Goal: Information Seeking & Learning: Learn about a topic

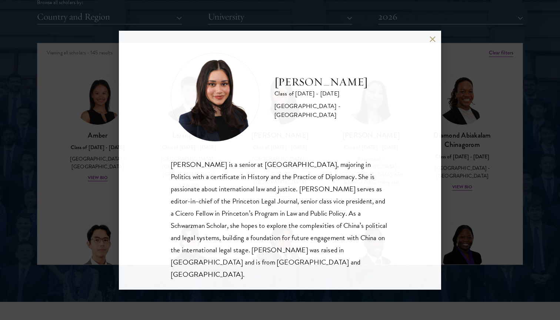
scroll to position [1574, 0]
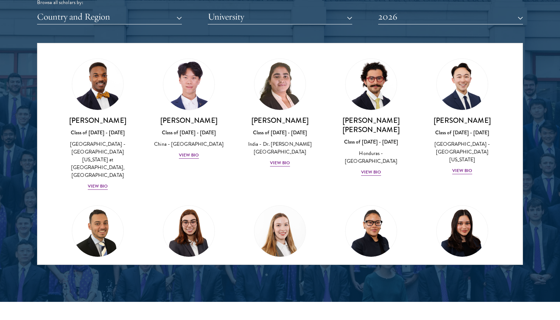
click at [436, 24] on div "Scholar Directory Congratulations and welcome to the Schwarzman Scholars Class …" at bounding box center [280, 77] width 486 height 376
click at [437, 20] on button "2026" at bounding box center [450, 16] width 145 height 15
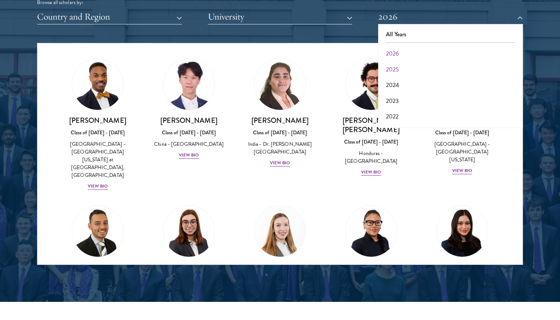
click at [417, 62] on button "2025" at bounding box center [450, 70] width 140 height 16
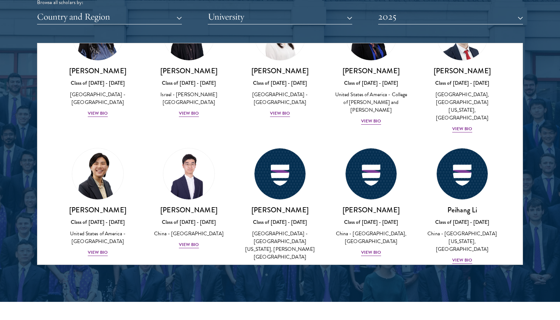
click at [420, 141] on div "Peihang Li Class of [DATE] - [DATE] [GEOGRAPHIC_DATA] - [GEOGRAPHIC_DATA][US_ST…" at bounding box center [461, 206] width 91 height 131
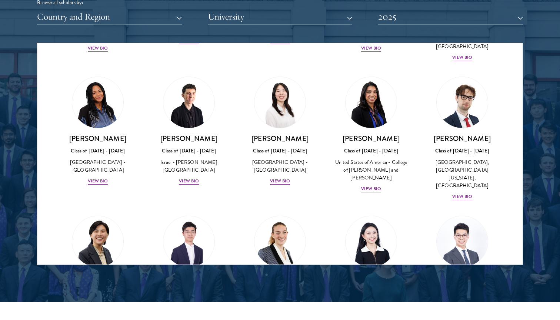
click at [420, 208] on div "Peihang Li Class of [DATE] - [DATE] [GEOGRAPHIC_DATA] - [GEOGRAPHIC_DATA][US_ST…" at bounding box center [461, 273] width 91 height 131
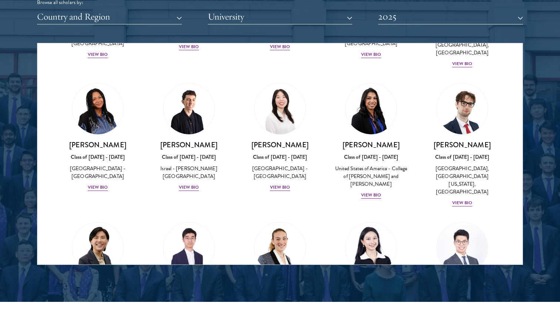
click at [383, 220] on img at bounding box center [371, 248] width 56 height 56
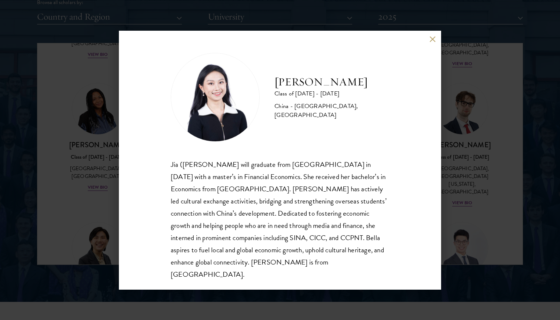
click at [455, 150] on div "[PERSON_NAME] Class of [DATE] - [DATE] [GEOGRAPHIC_DATA] - [GEOGRAPHIC_DATA], […" at bounding box center [280, 160] width 560 height 320
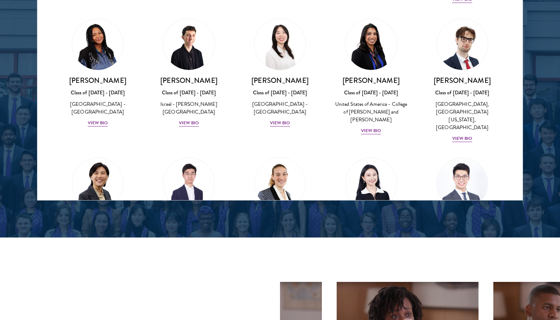
scroll to position [1011, 0]
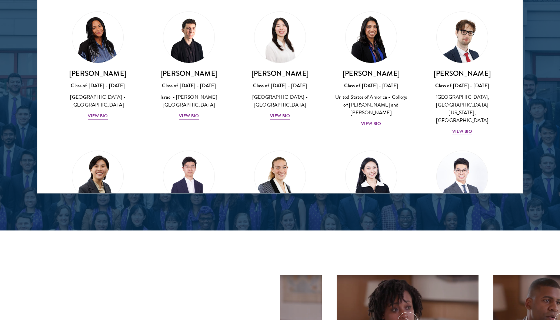
click at [461, 145] on div "Peihang Li Class of [DATE] - [DATE] [GEOGRAPHIC_DATA] - [GEOGRAPHIC_DATA][US_ST…" at bounding box center [461, 208] width 91 height 131
click at [462, 232] on div "China - [GEOGRAPHIC_DATA][US_STATE], [GEOGRAPHIC_DATA]" at bounding box center [462, 243] width 76 height 23
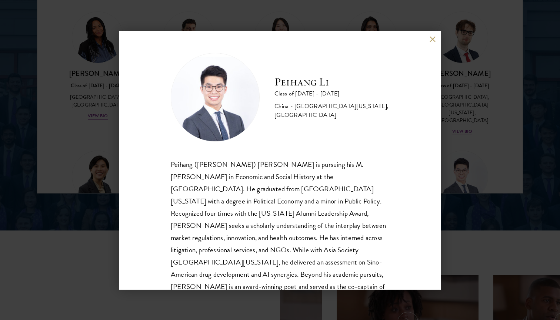
click at [260, 152] on div "Peihang Li Class of [DATE] - [DATE] [GEOGRAPHIC_DATA] - [GEOGRAPHIC_DATA][US_ST…" at bounding box center [280, 185] width 218 height 265
click at [430, 37] on button at bounding box center [432, 39] width 6 height 6
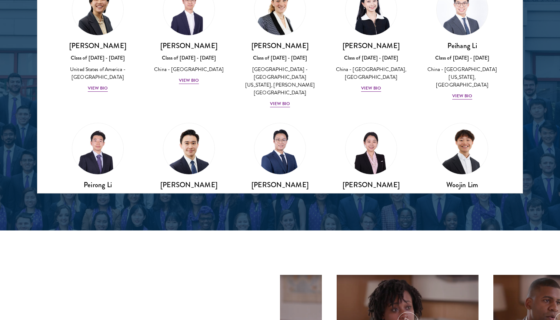
scroll to position [1670, 0]
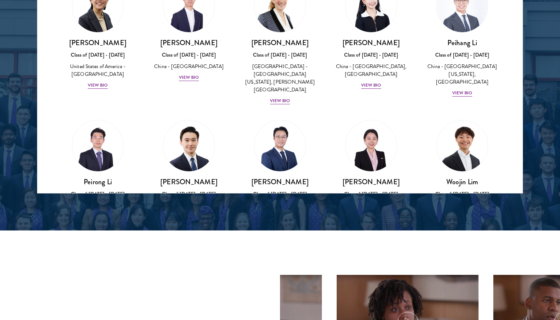
click at [421, 94] on div "Amber Class of [DATE] - [DATE] [GEOGRAPHIC_DATA] - [GEOGRAPHIC_DATA] View Bio C…" at bounding box center [279, 302] width 485 height 3958
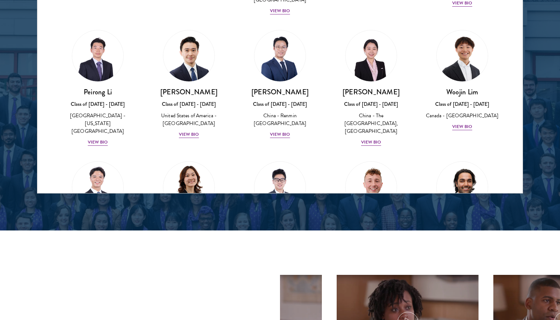
scroll to position [1760, 0]
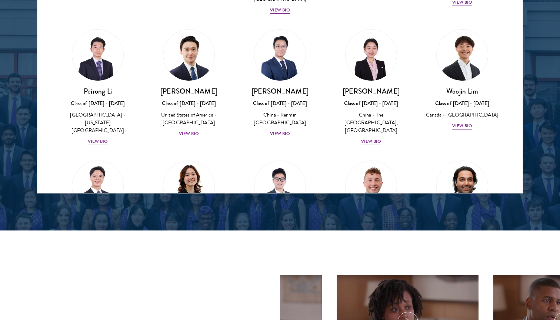
click at [451, 242] on div "Canada - [GEOGRAPHIC_DATA]" at bounding box center [462, 246] width 76 height 8
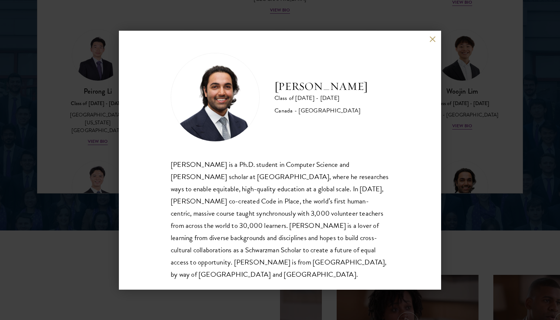
click at [464, 145] on div "[PERSON_NAME] Class of [DATE] - [DATE] [GEOGRAPHIC_DATA] - [GEOGRAPHIC_DATA] [P…" at bounding box center [280, 160] width 560 height 320
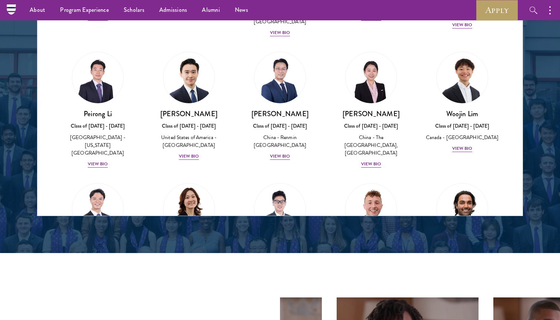
scroll to position [940, 0]
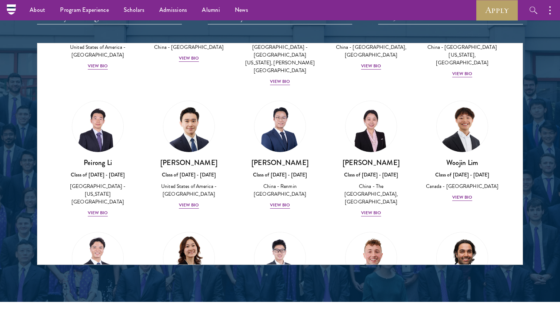
click at [414, 225] on div "[PERSON_NAME] Class of [DATE] - [DATE] [GEOGRAPHIC_DATA] - [US_STATE][GEOGRAPHI…" at bounding box center [370, 290] width 91 height 131
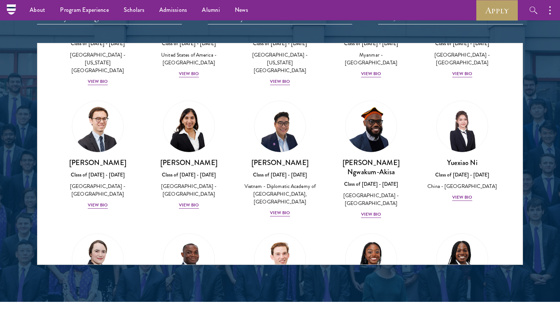
scroll to position [2170, 0]
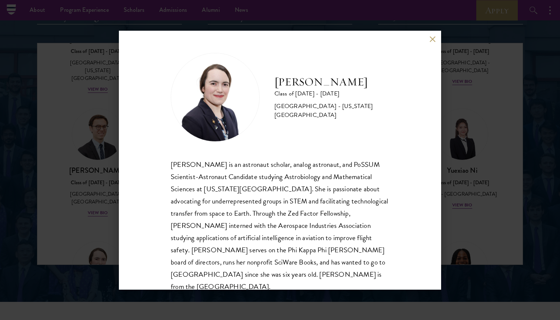
click at [45, 154] on div "[PERSON_NAME] Class of [DATE] - [DATE] [GEOGRAPHIC_DATA] - [US_STATE][GEOGRAPHI…" at bounding box center [280, 160] width 560 height 320
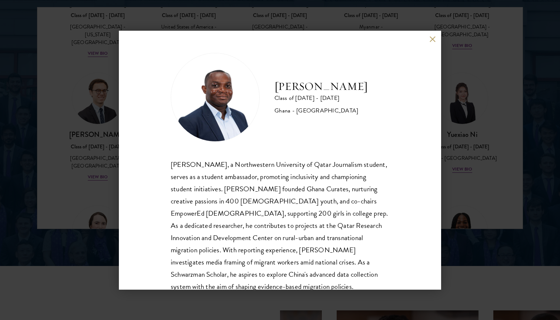
scroll to position [981, 0]
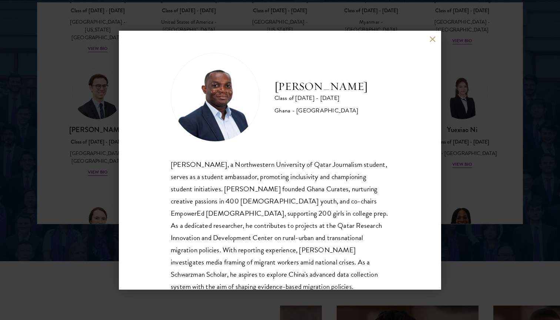
click at [395, 161] on div "[PERSON_NAME] Class of [DATE] - [DATE] [GEOGRAPHIC_DATA] - [GEOGRAPHIC_DATA] [P…" at bounding box center [280, 160] width 322 height 259
click at [472, 168] on div "[PERSON_NAME] Class of [DATE] - [DATE] [GEOGRAPHIC_DATA] - [GEOGRAPHIC_DATA] [P…" at bounding box center [280, 160] width 560 height 320
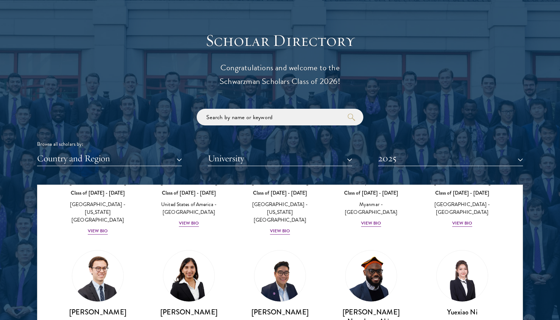
scroll to position [810, 0]
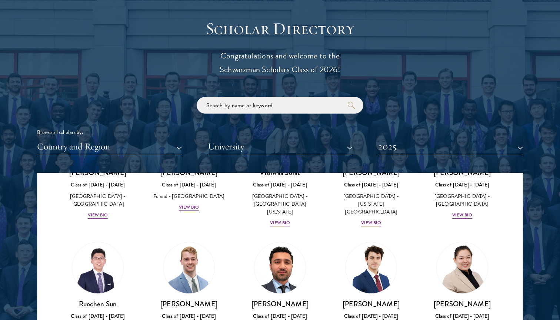
scroll to position [2990, 0]
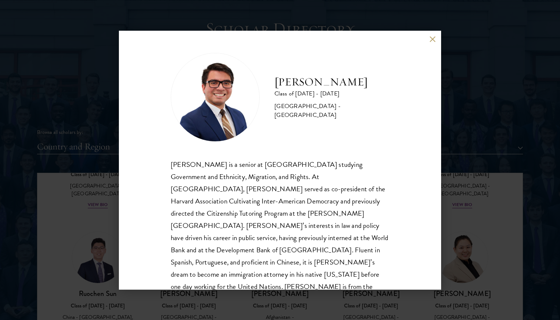
click at [453, 238] on div "[PERSON_NAME] Class of [DATE] - [DATE] [GEOGRAPHIC_DATA] - [GEOGRAPHIC_DATA] [P…" at bounding box center [280, 160] width 560 height 320
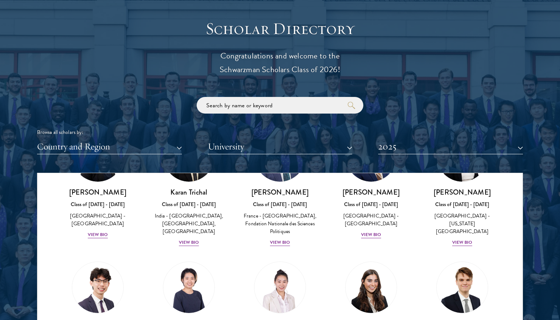
scroll to position [3225, 0]
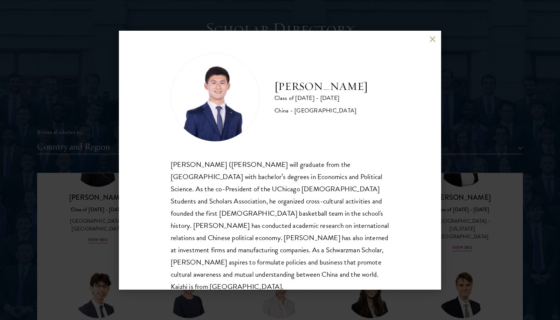
click at [228, 302] on div "[PERSON_NAME] Class of [DATE] - [DATE] [GEOGRAPHIC_DATA] - [GEOGRAPHIC_DATA] [P…" at bounding box center [280, 160] width 560 height 320
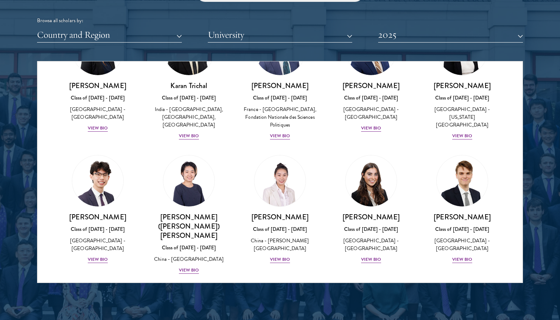
scroll to position [924, 0]
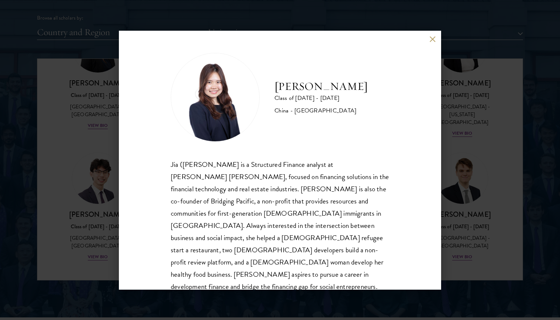
click at [451, 175] on div "[PERSON_NAME] Class of [DATE] - [DATE] [GEOGRAPHIC_DATA] - [GEOGRAPHIC_DATA] [P…" at bounding box center [280, 160] width 560 height 320
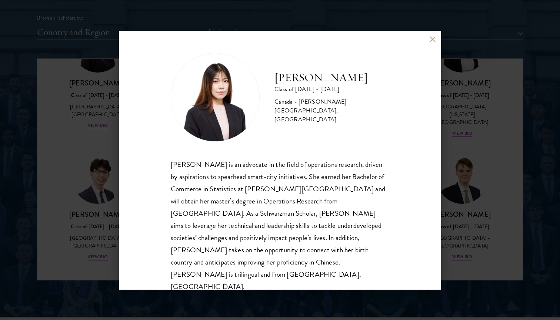
click at [461, 161] on div "[PERSON_NAME] Class of [DATE] - [DATE] [GEOGRAPHIC_DATA] - [PERSON_NAME][GEOGRA…" at bounding box center [280, 160] width 560 height 320
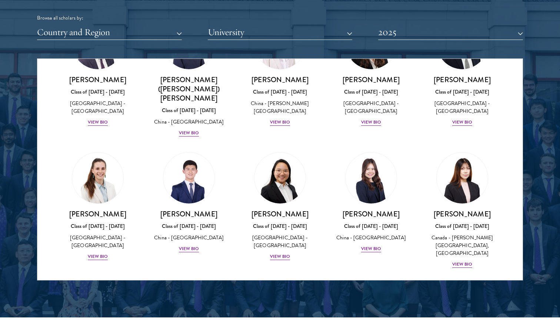
scroll to position [3366, 0]
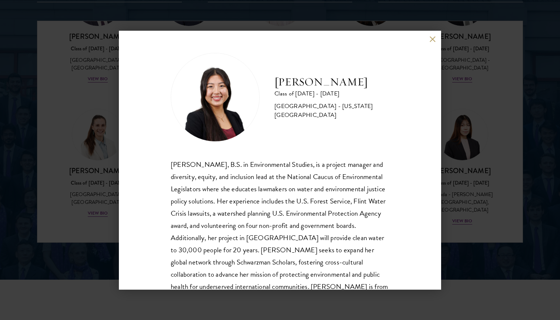
scroll to position [967, 0]
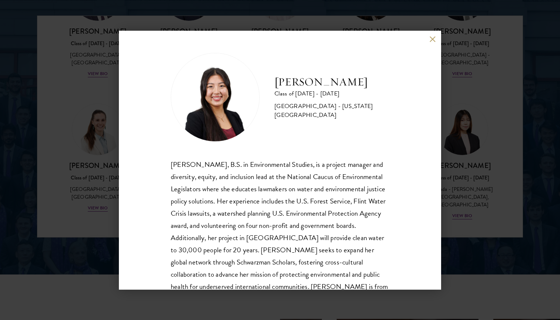
click at [117, 131] on div "[PERSON_NAME] Class of [DATE] - [DATE] [GEOGRAPHIC_DATA] - [US_STATE][GEOGRAPHI…" at bounding box center [280, 160] width 560 height 320
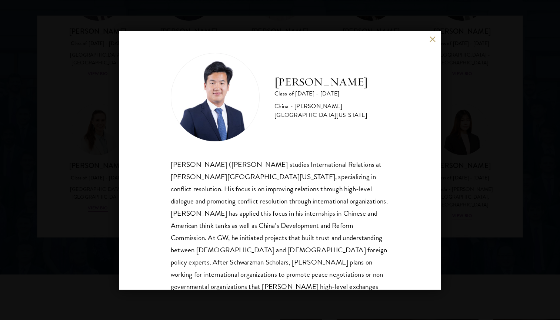
click at [505, 130] on div "[PERSON_NAME] Class of [DATE] - [DATE] [GEOGRAPHIC_DATA] - [PERSON_NAME][GEOGRA…" at bounding box center [280, 160] width 560 height 320
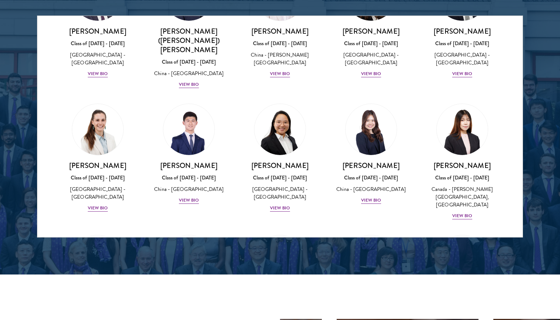
click at [205, 305] on div "Class of [DATE] - [DATE]" at bounding box center [189, 309] width 76 height 8
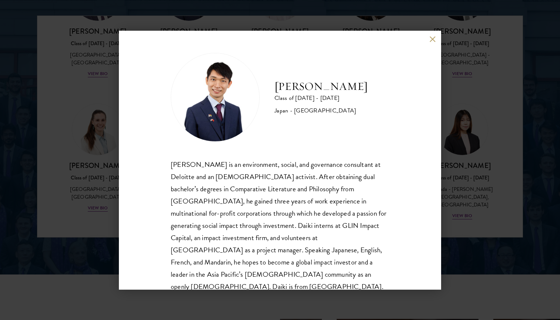
click at [429, 39] on button at bounding box center [432, 39] width 6 height 6
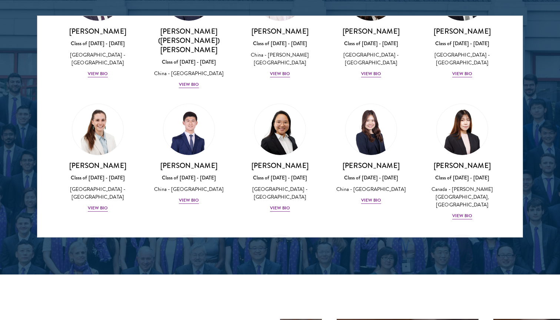
click at [405, 292] on div "[PERSON_NAME] Class of [DATE] - [DATE] [GEOGRAPHIC_DATA] - [GEOGRAPHIC_DATA] Vi…" at bounding box center [371, 317] width 76 height 51
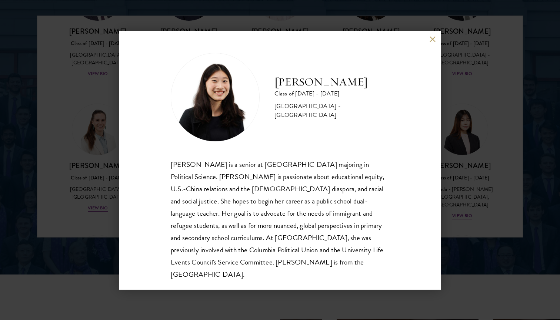
click at [432, 43] on button at bounding box center [432, 39] width 6 height 6
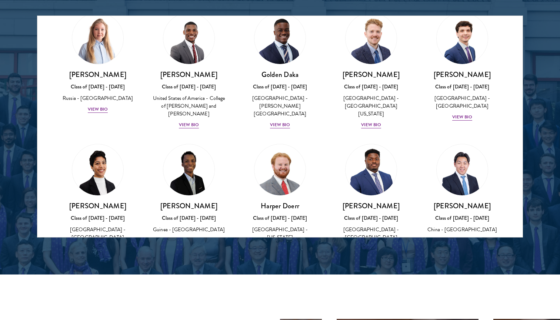
scroll to position [597, 0]
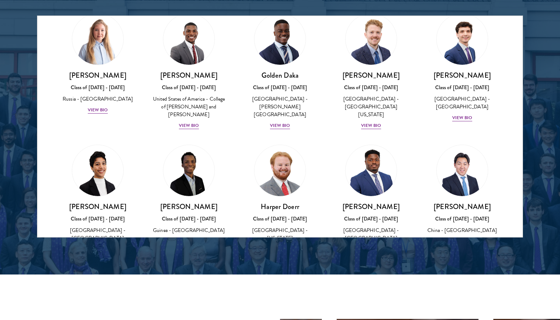
click at [306, 202] on div "[PERSON_NAME] Class of [DATE] - [DATE] [GEOGRAPHIC_DATA] - [US_STATE][GEOGRAPHI…" at bounding box center [280, 231] width 76 height 59
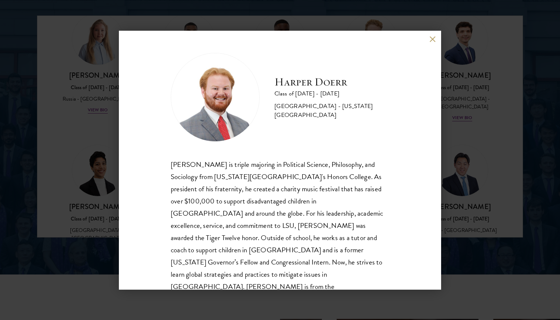
click at [460, 183] on div "[PERSON_NAME] Class of [DATE] - [DATE] [GEOGRAPHIC_DATA] - [US_STATE][GEOGRAPHI…" at bounding box center [280, 160] width 560 height 320
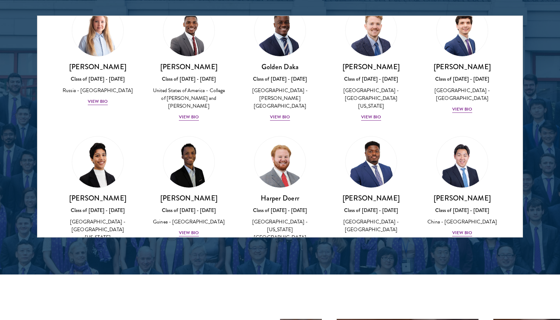
scroll to position [619, 0]
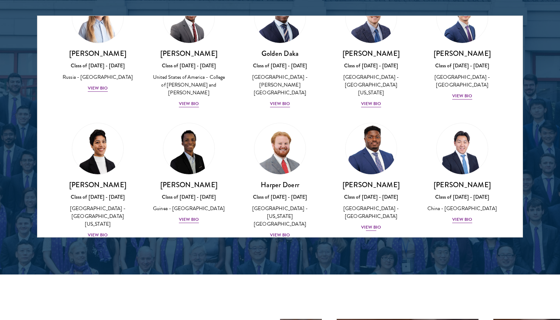
click at [382, 180] on div "[PERSON_NAME] Class of [DATE] - [DATE] [GEOGRAPHIC_DATA] - [GEOGRAPHIC_DATA] Vi…" at bounding box center [371, 205] width 76 height 51
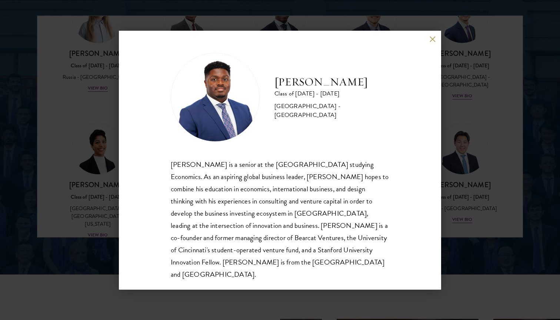
click at [308, 177] on div "[PERSON_NAME] is a senior at the [GEOGRAPHIC_DATA] studying Economics. As an as…" at bounding box center [280, 219] width 218 height 122
click at [461, 173] on div "[PERSON_NAME] Class of [DATE] - [DATE] [GEOGRAPHIC_DATA] - [GEOGRAPHIC_DATA] [P…" at bounding box center [280, 160] width 560 height 320
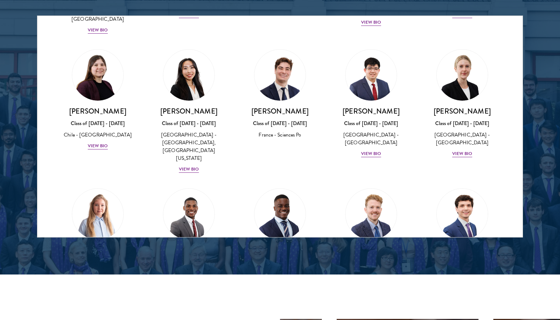
scroll to position [429, 0]
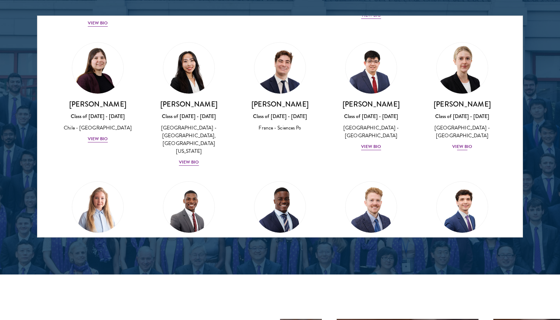
click at [478, 101] on div "[PERSON_NAME] Class of [DATE] - [DATE] [GEOGRAPHIC_DATA] - [GEOGRAPHIC_DATA] Vi…" at bounding box center [462, 125] width 76 height 51
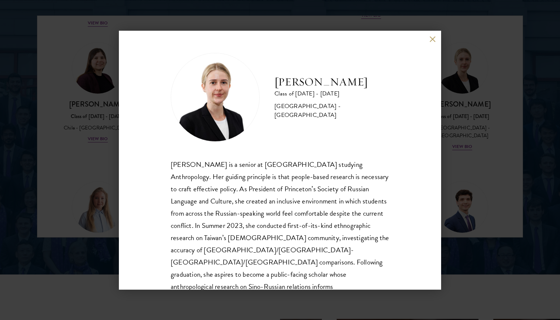
click at [501, 130] on div "[PERSON_NAME] Class of [DATE] - [DATE] [GEOGRAPHIC_DATA] - [GEOGRAPHIC_DATA] [P…" at bounding box center [280, 160] width 560 height 320
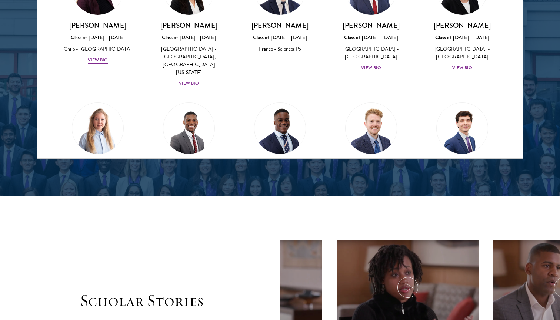
scroll to position [1060, 0]
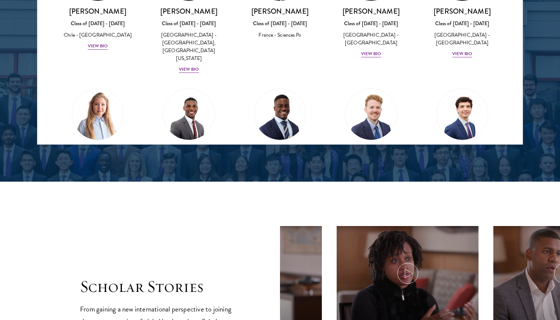
click at [72, 146] on div "[PERSON_NAME] Class of [DATE] - [DATE] [GEOGRAPHIC_DATA] - [GEOGRAPHIC_DATA] Vi…" at bounding box center [98, 168] width 76 height 44
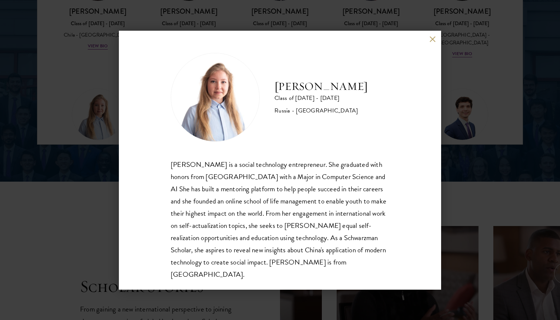
click at [526, 161] on div "[PERSON_NAME] Class of [DATE] - [DATE] [GEOGRAPHIC_DATA] - [GEOGRAPHIC_DATA] [P…" at bounding box center [280, 160] width 560 height 320
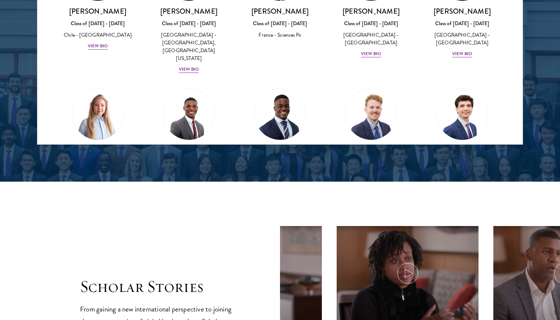
click at [447, 170] on div "[GEOGRAPHIC_DATA] - [GEOGRAPHIC_DATA]" at bounding box center [462, 178] width 76 height 16
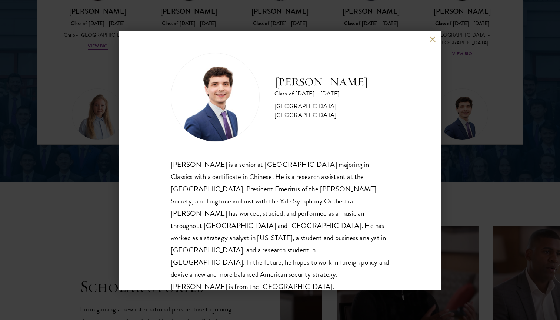
click at [301, 21] on div "[PERSON_NAME] Class of [DATE] - [DATE] [GEOGRAPHIC_DATA] - [GEOGRAPHIC_DATA] [P…" at bounding box center [280, 160] width 560 height 320
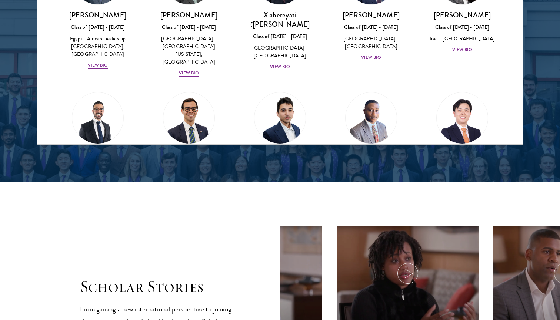
click at [290, 191] on section "Scholar Stories From gaining a new international perspective to joining the nex…" at bounding box center [280, 317] width 560 height 270
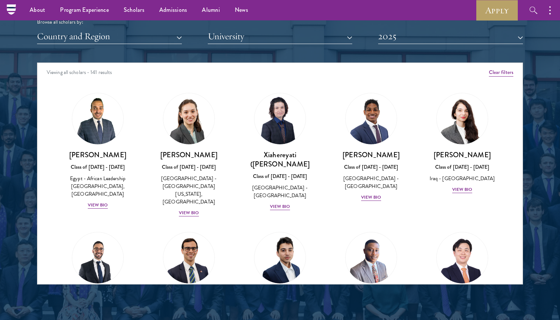
scroll to position [891, 0]
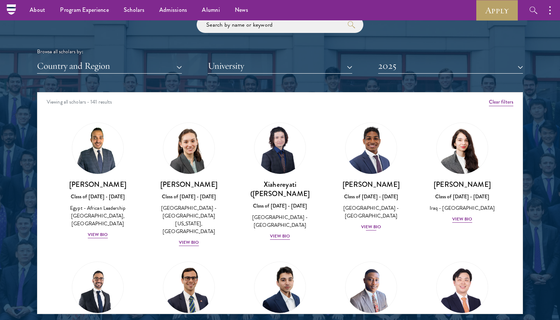
click at [338, 138] on link "[PERSON_NAME] Class of [DATE] - [DATE] [GEOGRAPHIC_DATA] - [GEOGRAPHIC_DATA] Vi…" at bounding box center [371, 177] width 76 height 109
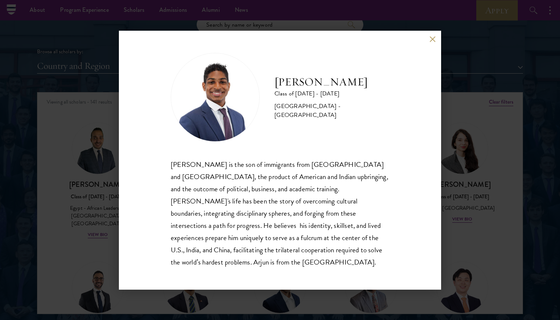
click at [523, 120] on div "[PERSON_NAME] Class of [DATE] - [DATE] [GEOGRAPHIC_DATA] - [GEOGRAPHIC_DATA] [P…" at bounding box center [280, 160] width 560 height 320
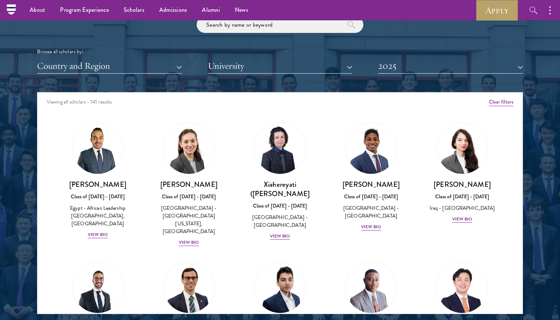
click at [342, 100] on div "Viewing all scholars - 141 results" at bounding box center [279, 103] width 485 height 21
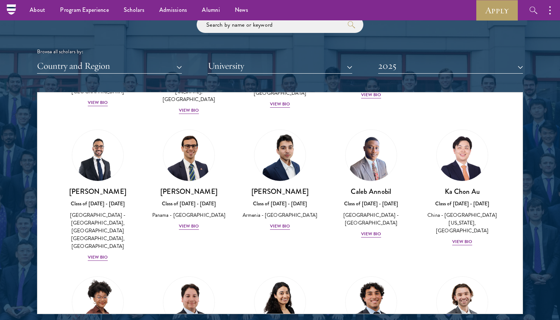
scroll to position [145, 0]
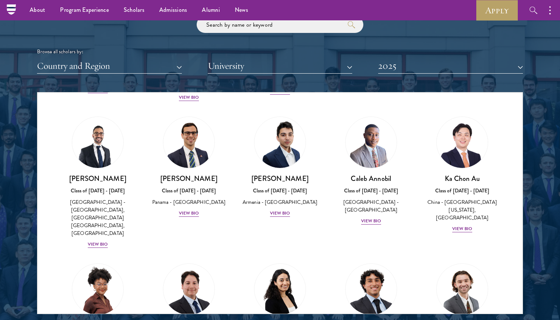
click at [331, 153] on div "[PERSON_NAME] Class of [DATE] - [DATE] [GEOGRAPHIC_DATA] - [GEOGRAPHIC_DATA] Vi…" at bounding box center [370, 171] width 91 height 124
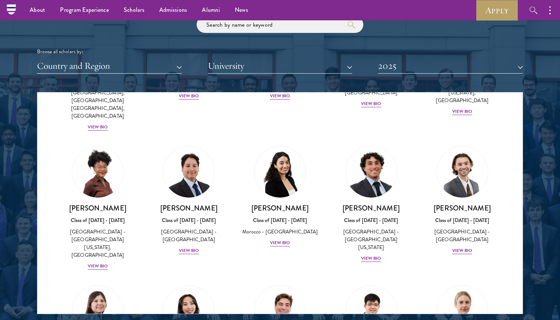
scroll to position [292, 0]
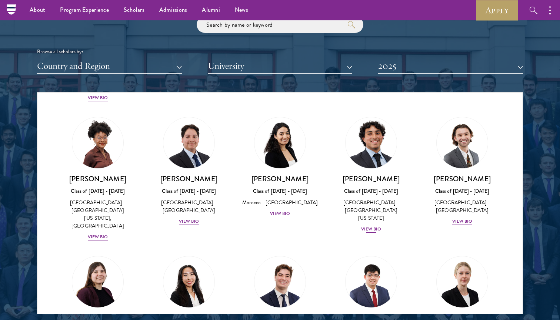
click at [356, 199] on div "[GEOGRAPHIC_DATA] - [GEOGRAPHIC_DATA][US_STATE]" at bounding box center [371, 210] width 76 height 23
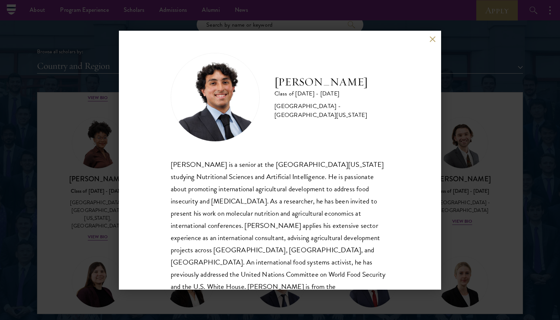
click at [429, 39] on button at bounding box center [432, 39] width 6 height 6
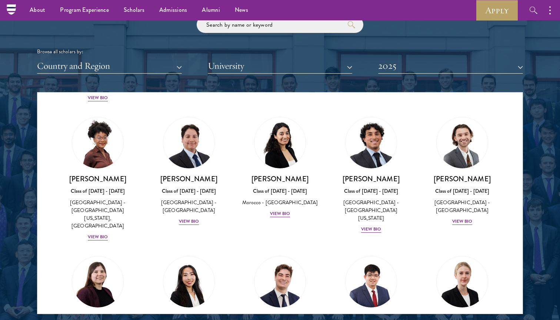
click at [423, 131] on div "[PERSON_NAME] Class of [DATE] - [DATE] [GEOGRAPHIC_DATA] - [GEOGRAPHIC_DATA] Vi…" at bounding box center [461, 172] width 91 height 124
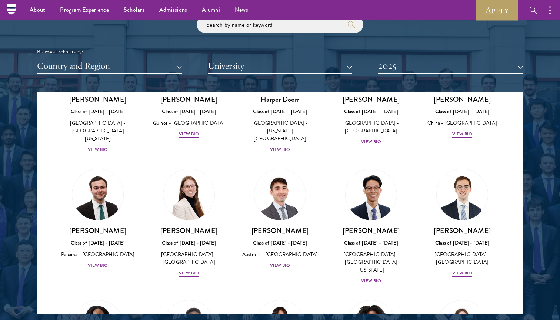
scroll to position [794, 0]
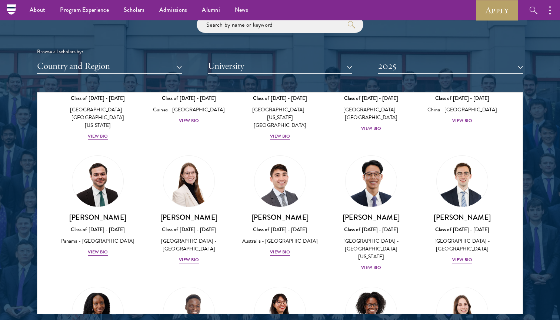
click at [378, 237] on div "[GEOGRAPHIC_DATA] - [GEOGRAPHIC_DATA][US_STATE]" at bounding box center [371, 248] width 76 height 23
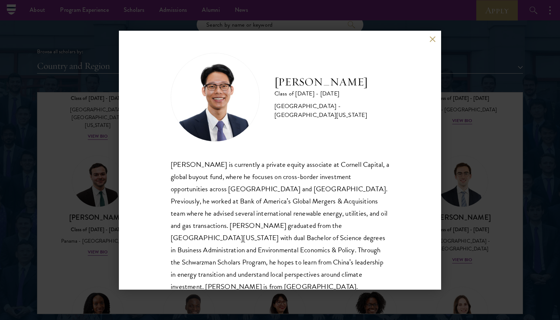
click at [433, 38] on button at bounding box center [432, 39] width 6 height 6
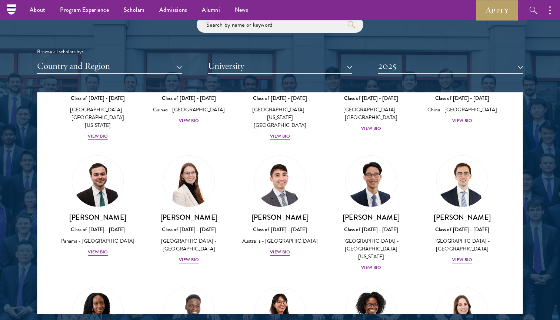
click at [410, 190] on div "[PERSON_NAME] Class of [DATE] - [DATE] [GEOGRAPHIC_DATA] - [GEOGRAPHIC_DATA][US…" at bounding box center [370, 213] width 91 height 131
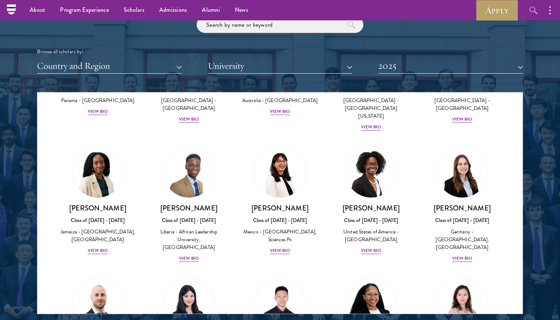
scroll to position [977, 0]
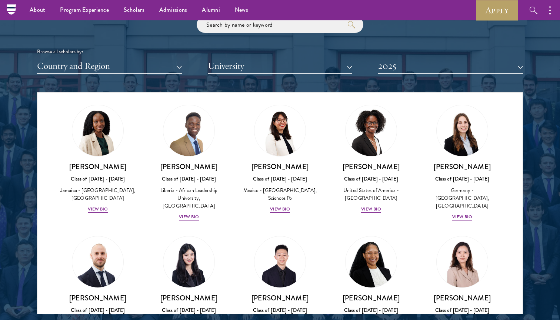
click at [440, 236] on link "[PERSON_NAME] Class of [DATE] - [DATE] [GEOGRAPHIC_DATA] - [GEOGRAPHIC_DATA] Vi…" at bounding box center [462, 286] width 76 height 101
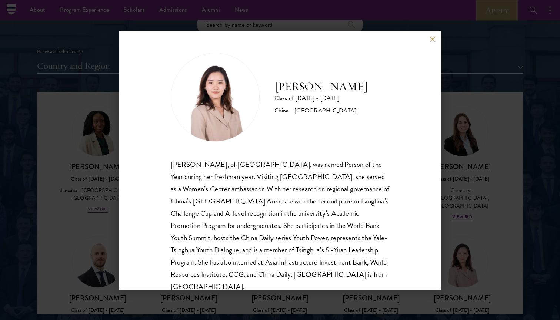
click at [469, 237] on div "[PERSON_NAME] Class of [DATE] - [DATE] [GEOGRAPHIC_DATA] - [GEOGRAPHIC_DATA] [P…" at bounding box center [280, 160] width 560 height 320
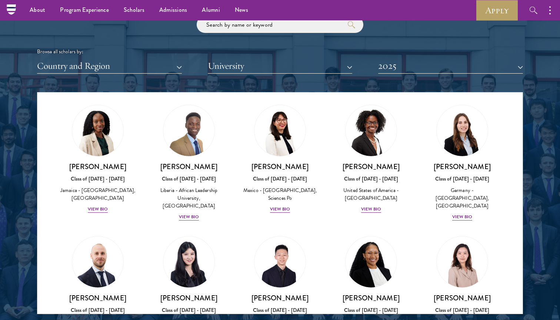
click at [168, 294] on div "[PERSON_NAME] Class of [DATE] - [DATE] [GEOGRAPHIC_DATA] - [GEOGRAPHIC_DATA], […" at bounding box center [189, 323] width 76 height 59
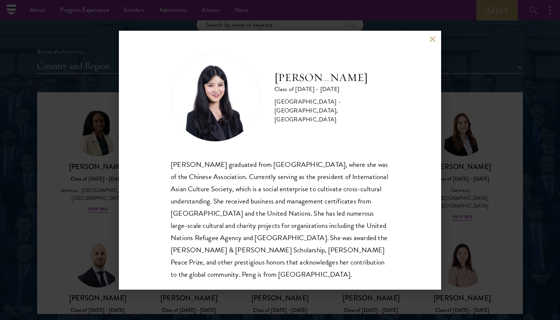
click at [472, 149] on div "[PERSON_NAME] Class of [DATE] - [DATE] [GEOGRAPHIC_DATA] - [GEOGRAPHIC_DATA], […" at bounding box center [280, 160] width 560 height 320
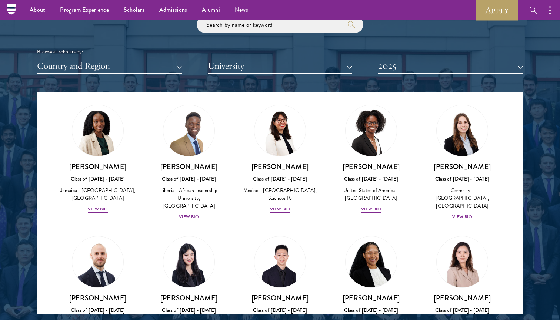
click at [426, 236] on link "[PERSON_NAME] Class of [DATE] - [DATE] [GEOGRAPHIC_DATA] - [GEOGRAPHIC_DATA] Vi…" at bounding box center [462, 286] width 76 height 101
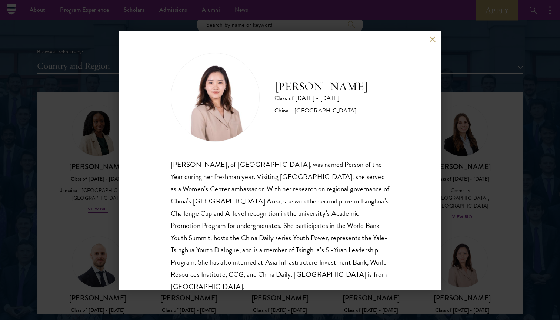
click at [463, 157] on div "[PERSON_NAME] Class of [DATE] - [DATE] [GEOGRAPHIC_DATA] - [GEOGRAPHIC_DATA] [P…" at bounding box center [280, 160] width 560 height 320
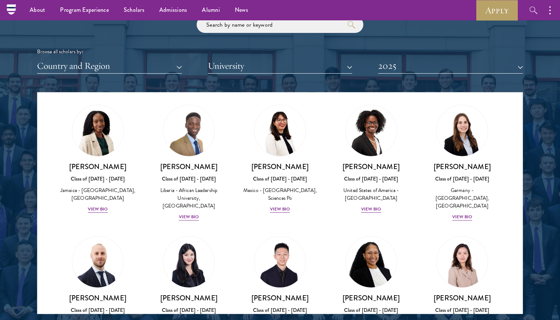
click at [295, 318] on div "China - [GEOGRAPHIC_DATA], [GEOGRAPHIC_DATA]" at bounding box center [280, 326] width 76 height 16
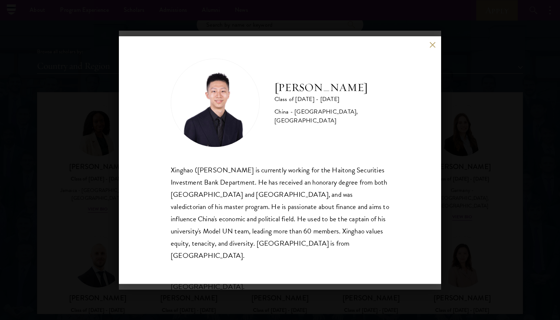
click at [476, 225] on div "[PERSON_NAME] Class of [DATE] - [DATE] [GEOGRAPHIC_DATA] - [GEOGRAPHIC_DATA], […" at bounding box center [280, 160] width 560 height 320
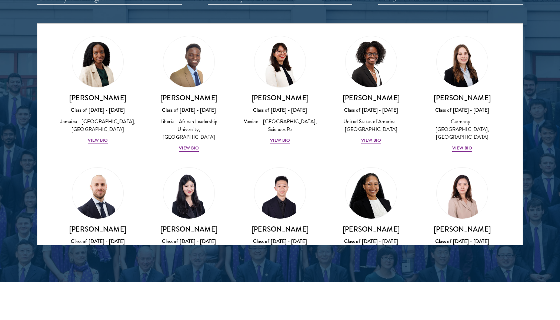
scroll to position [965, 0]
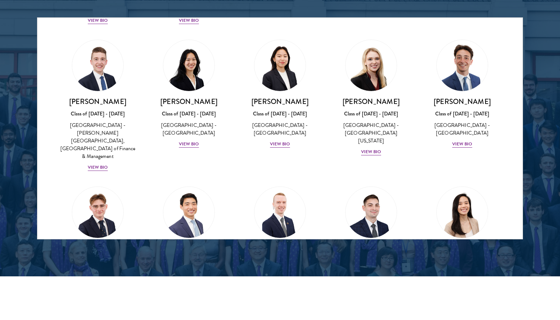
scroll to position [1239, 0]
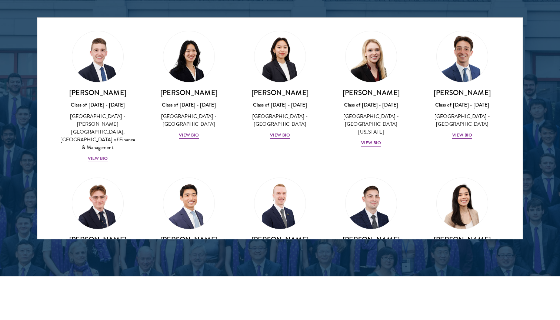
click at [474, 235] on div "[PERSON_NAME] Class of [DATE] - [DATE] [GEOGRAPHIC_DATA] - [GEOGRAPHIC_DATA], […" at bounding box center [462, 269] width 76 height 68
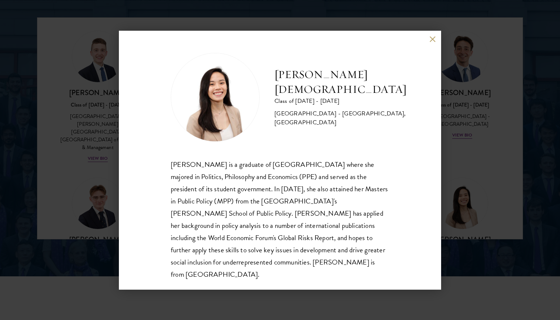
click at [429, 42] on div "[PERSON_NAME] Class of [DATE] - [DATE] [GEOGRAPHIC_DATA] - [GEOGRAPHIC_DATA], […" at bounding box center [280, 160] width 322 height 259
click at [432, 42] on button at bounding box center [432, 39] width 6 height 6
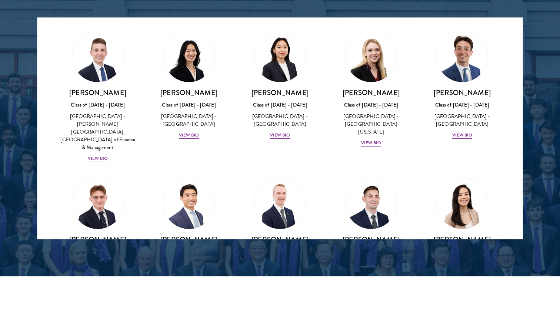
click at [455, 235] on h3 "[PERSON_NAME][DEMOGRAPHIC_DATA]" at bounding box center [462, 244] width 76 height 19
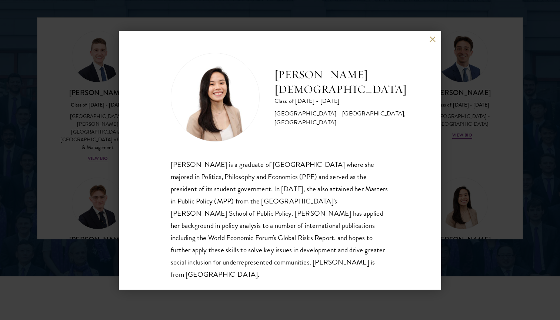
click at [478, 146] on div "[PERSON_NAME] Class of [DATE] - [DATE] [GEOGRAPHIC_DATA] - [GEOGRAPHIC_DATA], […" at bounding box center [280, 160] width 560 height 320
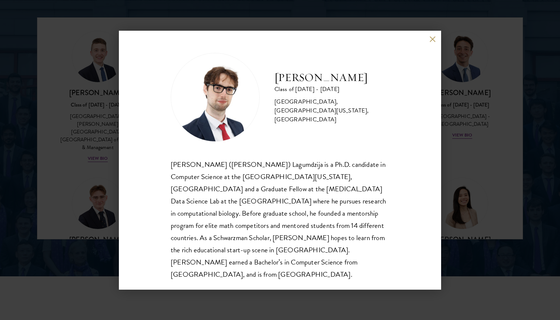
click at [466, 201] on div "[PERSON_NAME] Class of [DATE] - [DATE] [GEOGRAPHIC_DATA] - [GEOGRAPHIC_DATA], […" at bounding box center [280, 160] width 560 height 320
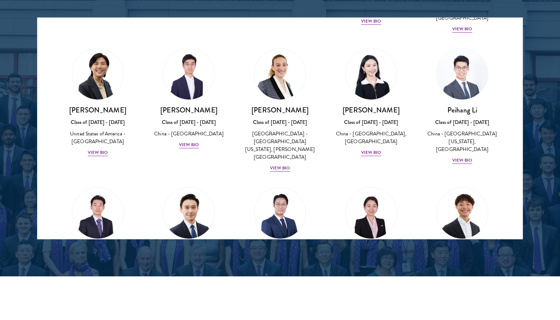
scroll to position [1649, 0]
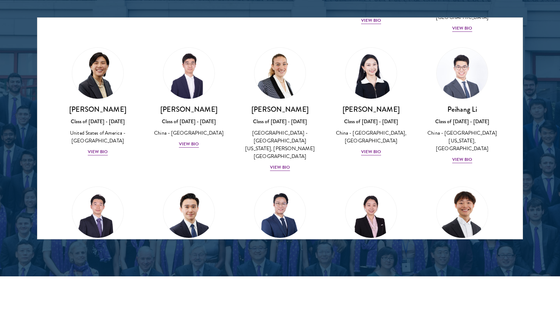
click at [471, 268] on div "Canada - [GEOGRAPHIC_DATA]" at bounding box center [462, 272] width 76 height 8
